Goal: Task Accomplishment & Management: Manage account settings

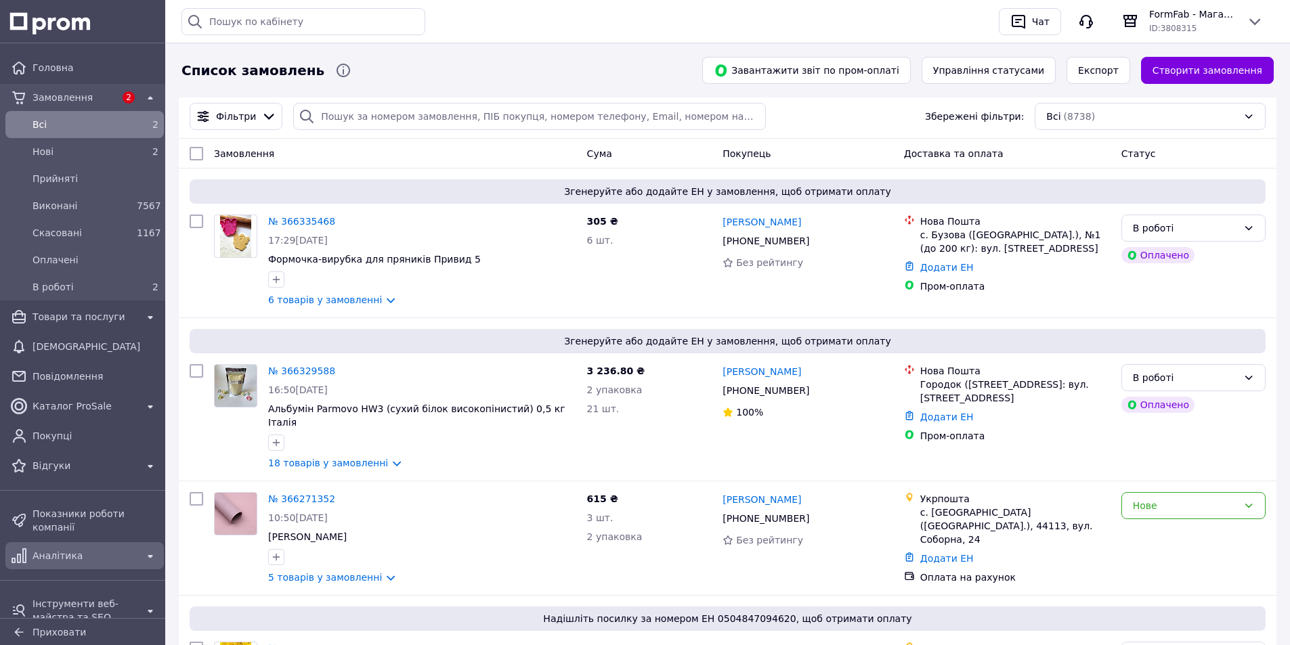
click at [65, 549] on span "Аналітика" at bounding box center [85, 556] width 104 height 14
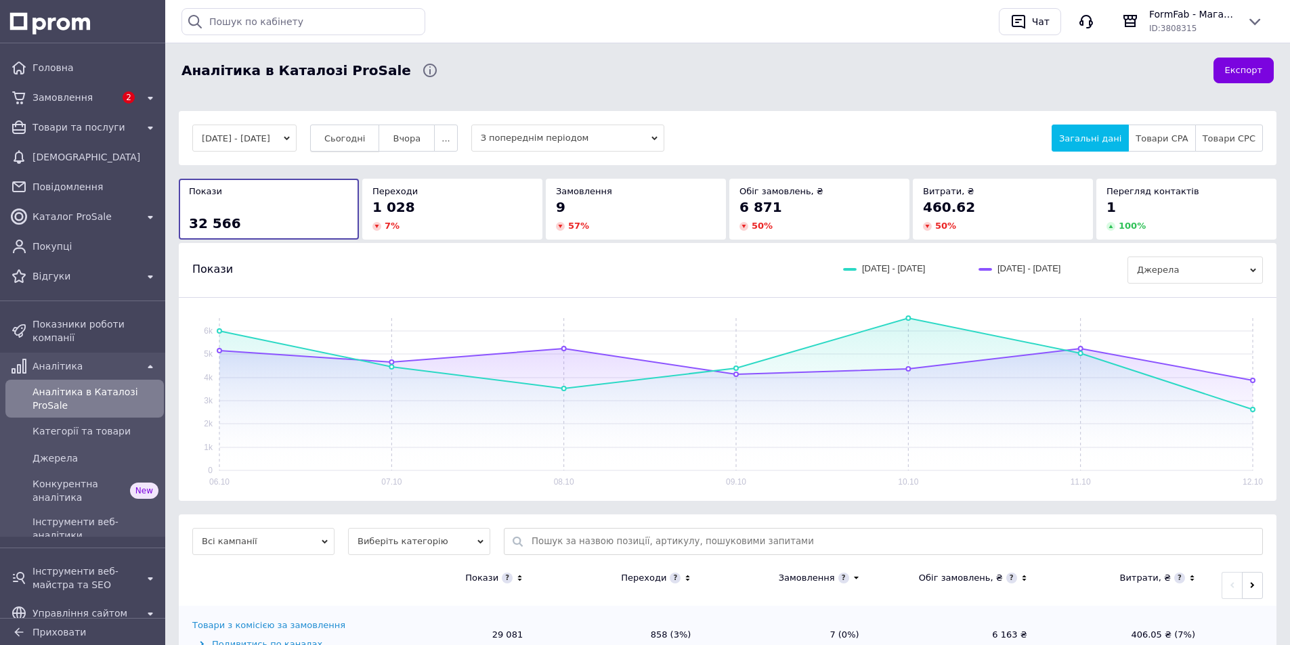
click at [363, 139] on span "Сьогодні" at bounding box center [344, 138] width 41 height 10
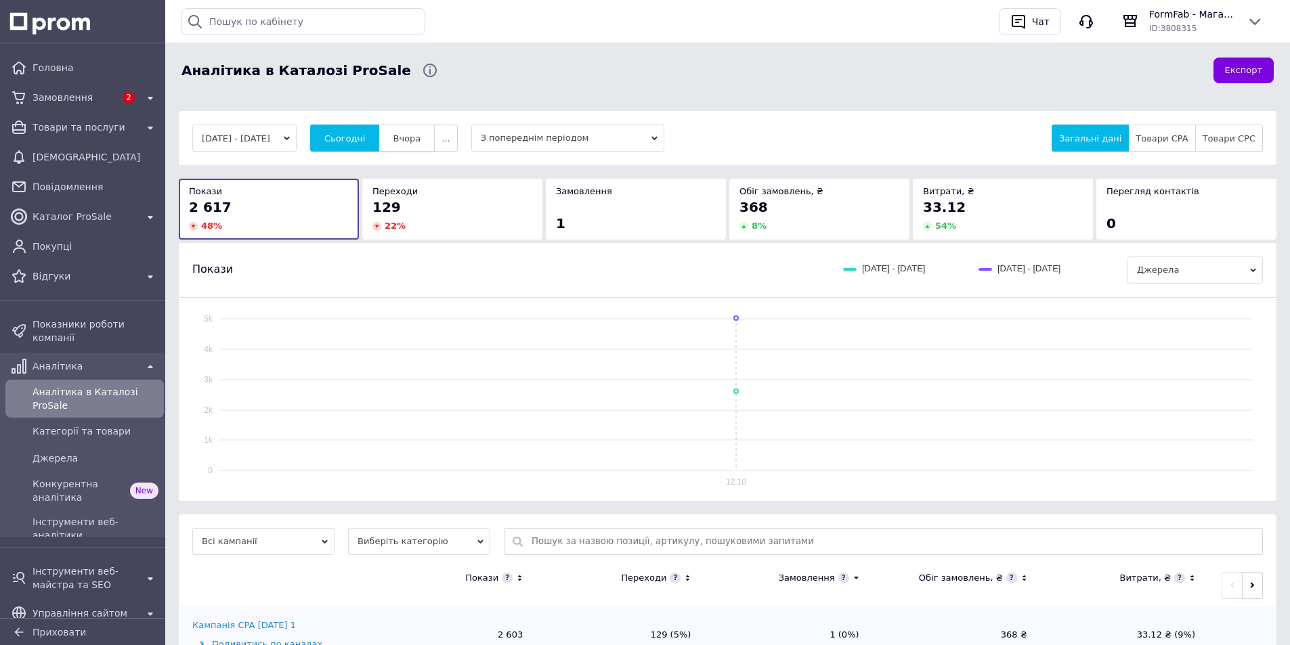
click at [435, 138] on button "Вчора" at bounding box center [407, 138] width 56 height 27
click at [353, 145] on button "Сьогодні" at bounding box center [345, 138] width 70 height 27
click at [68, 99] on span "Замовлення" at bounding box center [74, 98] width 83 height 14
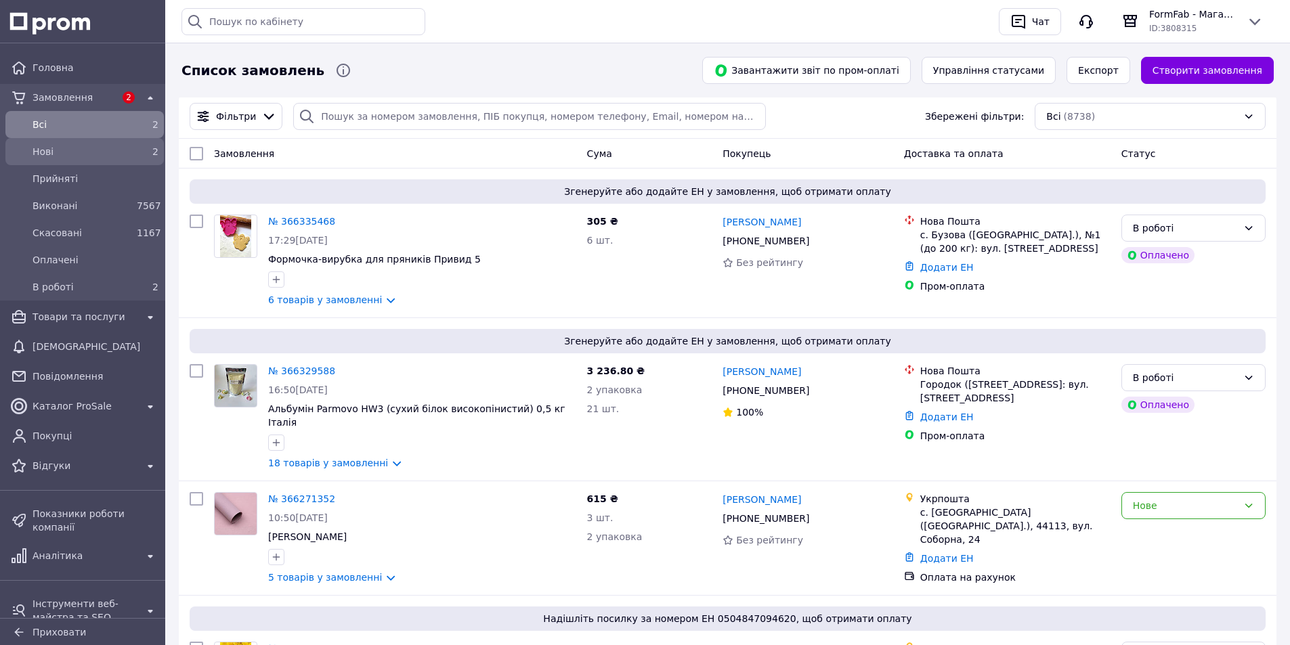
click at [89, 142] on div "Нові 2" at bounding box center [84, 152] width 153 height 22
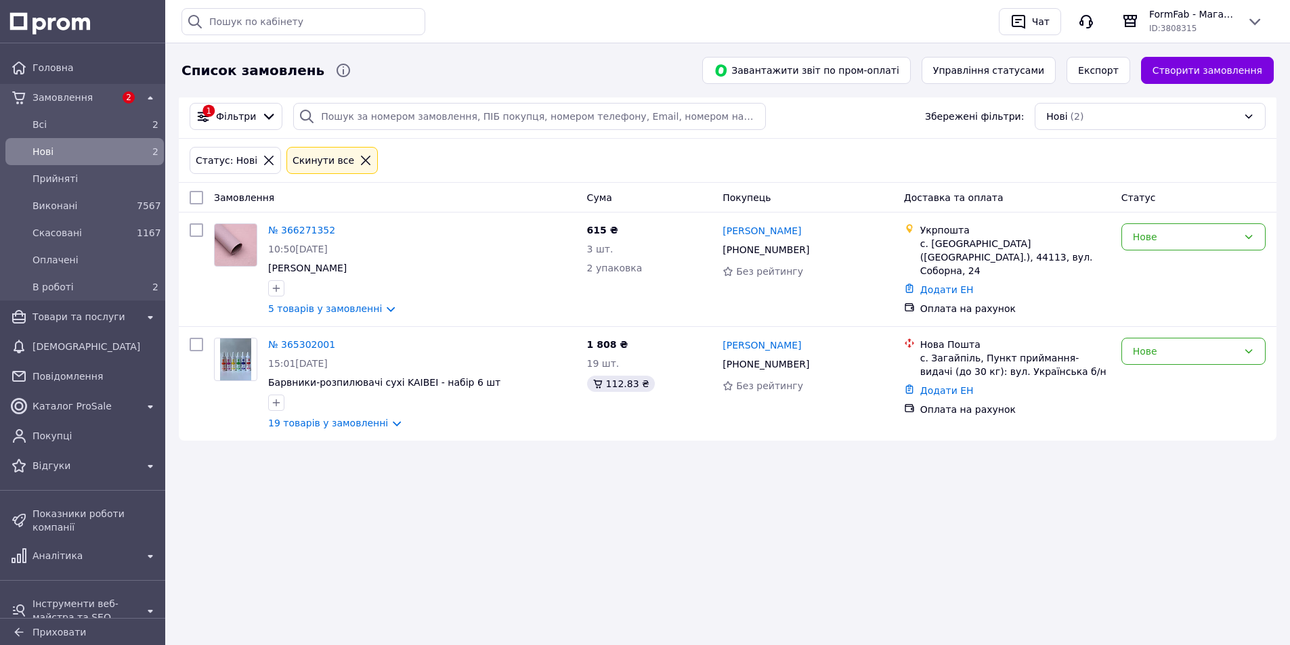
click at [876, 515] on div "Список замовлень Завантажити звіт по пром-оплаті Управління статусами Експорт С…" at bounding box center [727, 322] width 1125 height 645
